Goal: Information Seeking & Learning: Check status

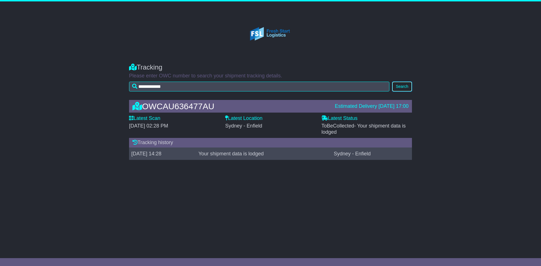
click at [406, 83] on button "Search" at bounding box center [402, 87] width 20 height 10
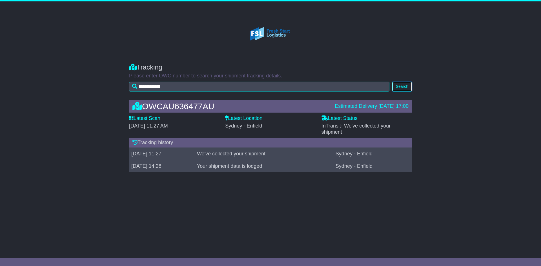
click at [406, 83] on button "Search" at bounding box center [402, 87] width 20 height 10
